Goal: Navigation & Orientation: Find specific page/section

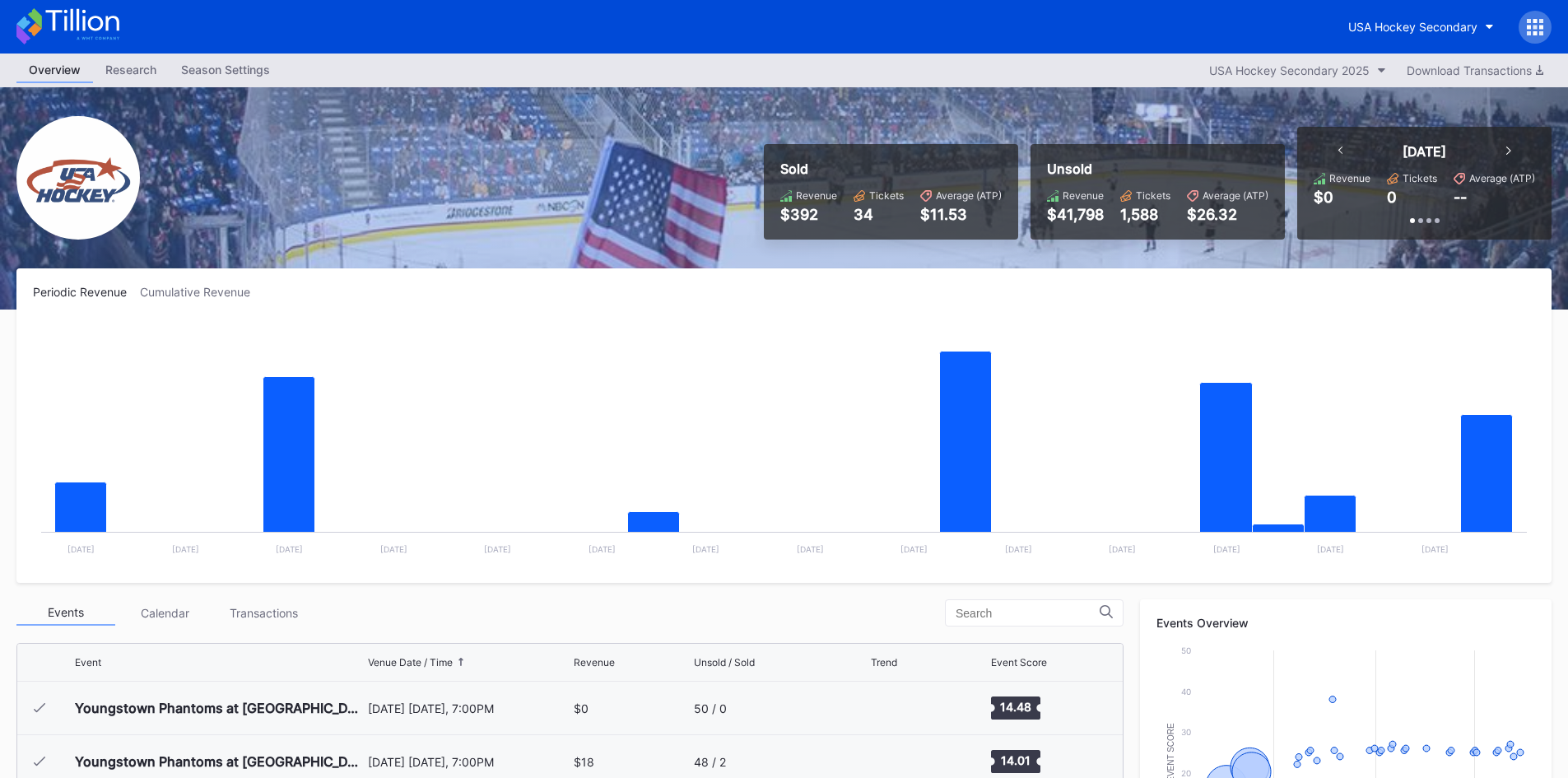
scroll to position [214, 0]
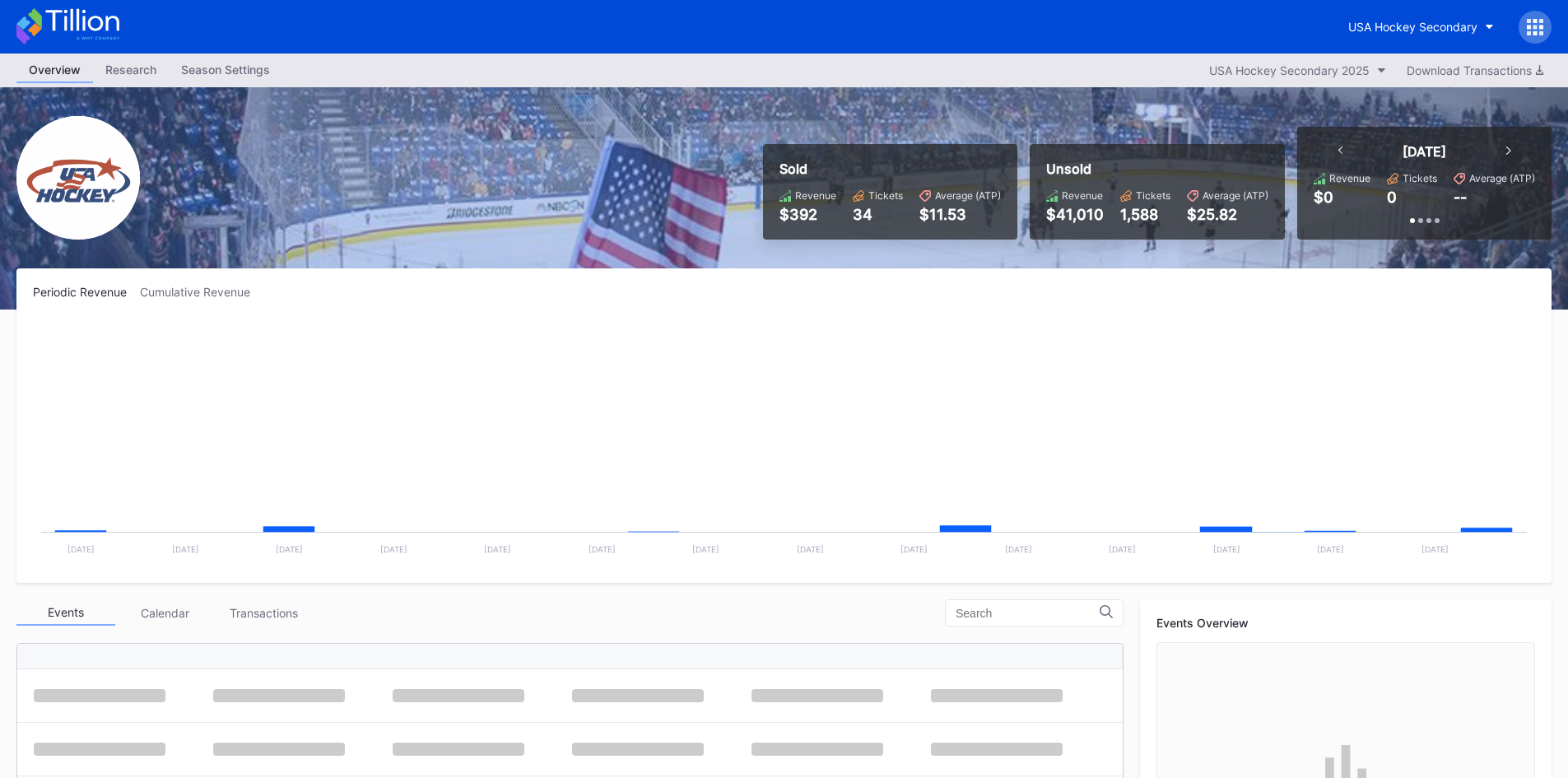
scroll to position [214, 0]
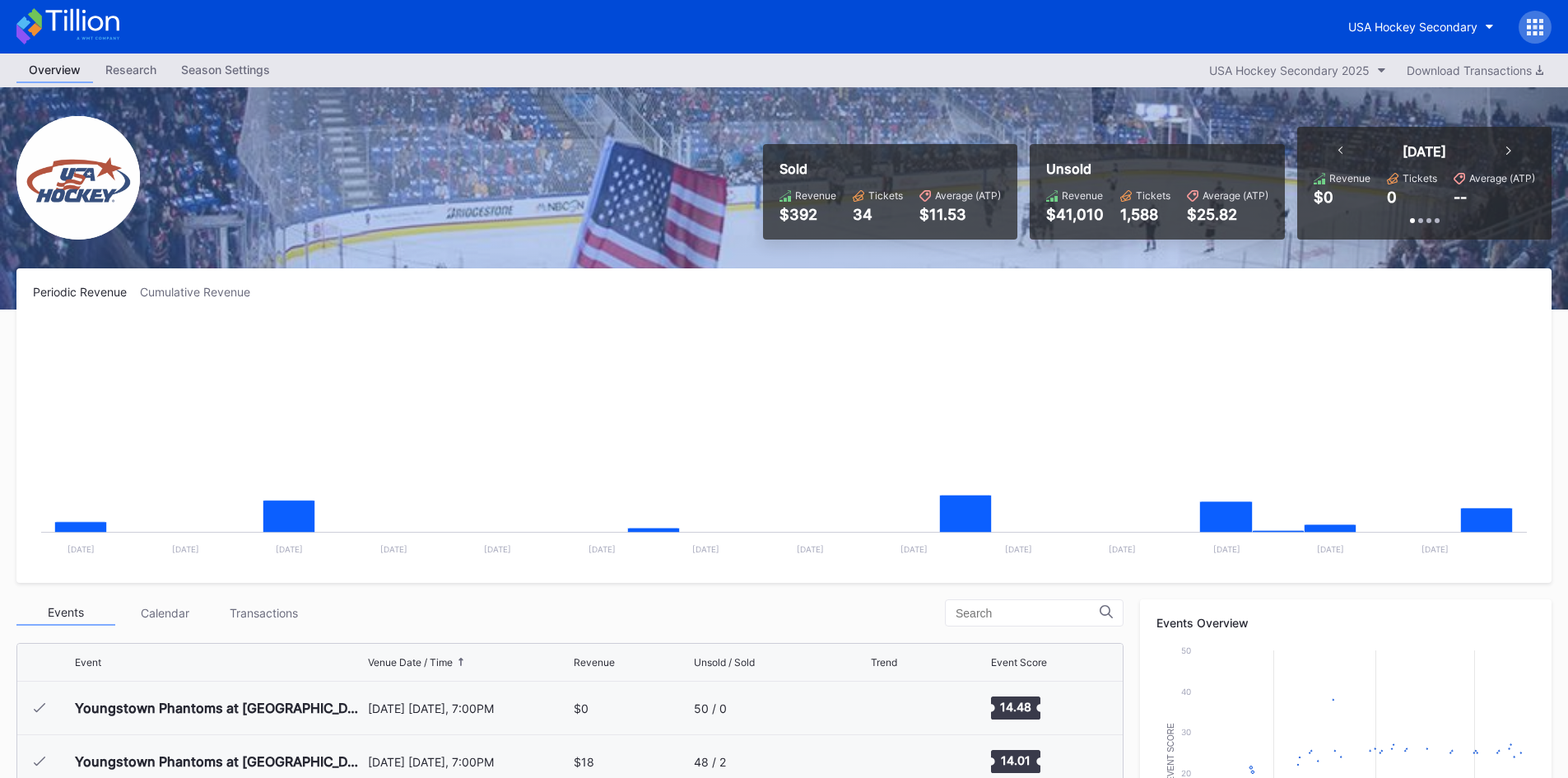
scroll to position [214, 0]
